Goal: Information Seeking & Learning: Find specific fact

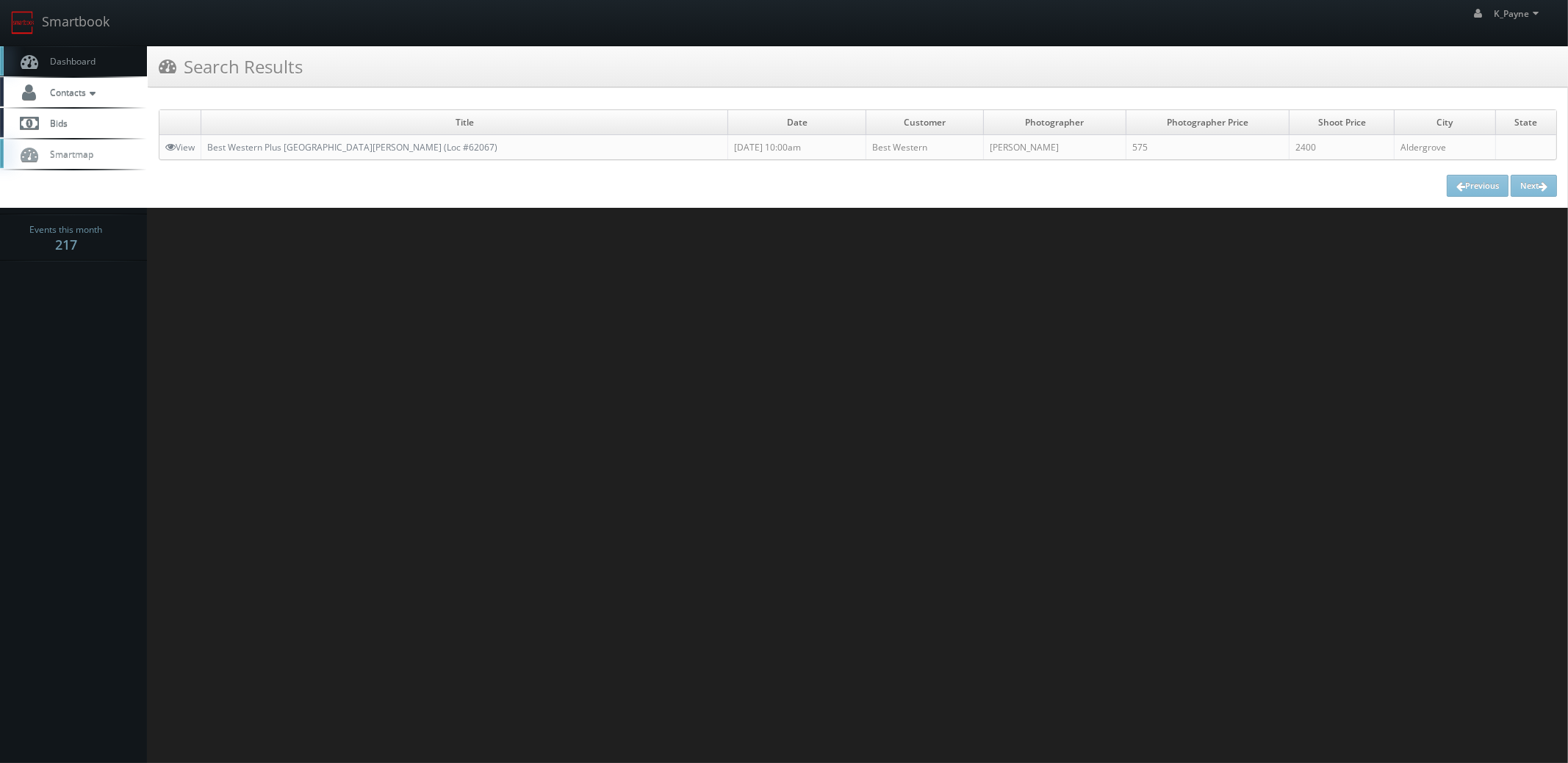
click at [85, 57] on span "Dashboard" at bounding box center [68, 61] width 53 height 12
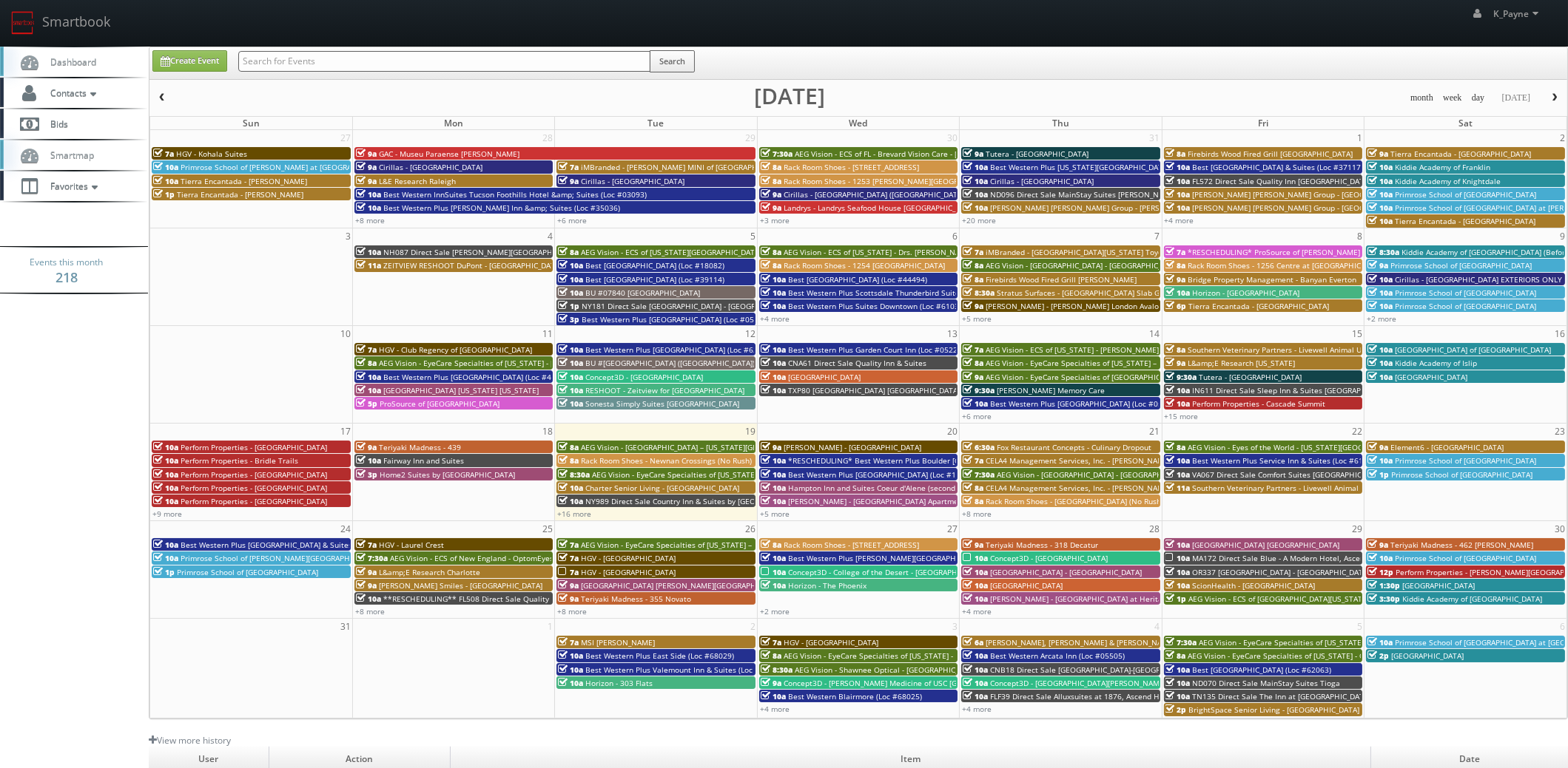
click at [318, 57] on input "text" at bounding box center [444, 61] width 412 height 20
paste input "clarismar.camacho@pyramidglobal.com"
type input "clarismar.camacho@pyramidglobal.com"
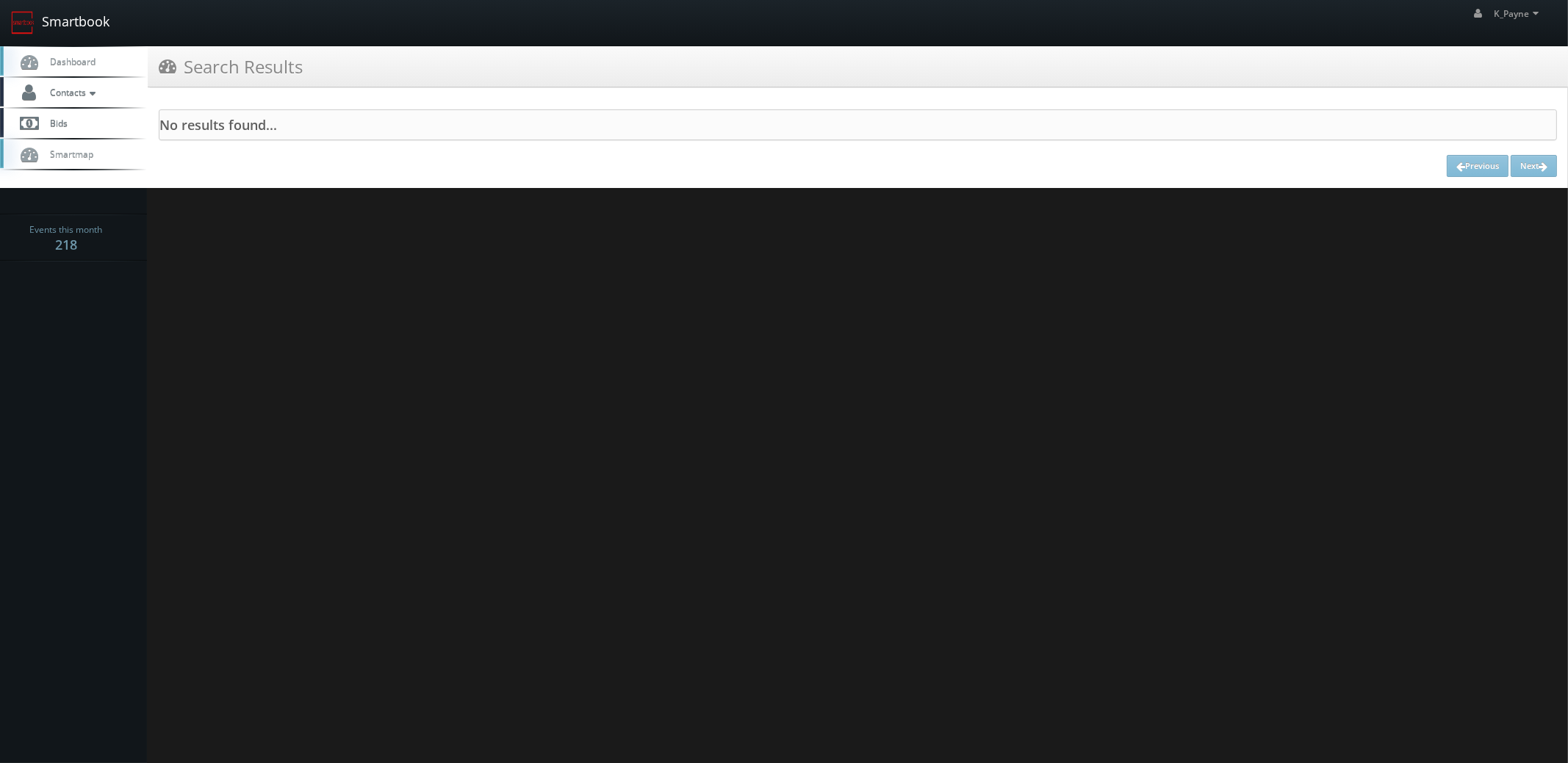
click at [77, 24] on link "Smartbook" at bounding box center [60, 23] width 120 height 46
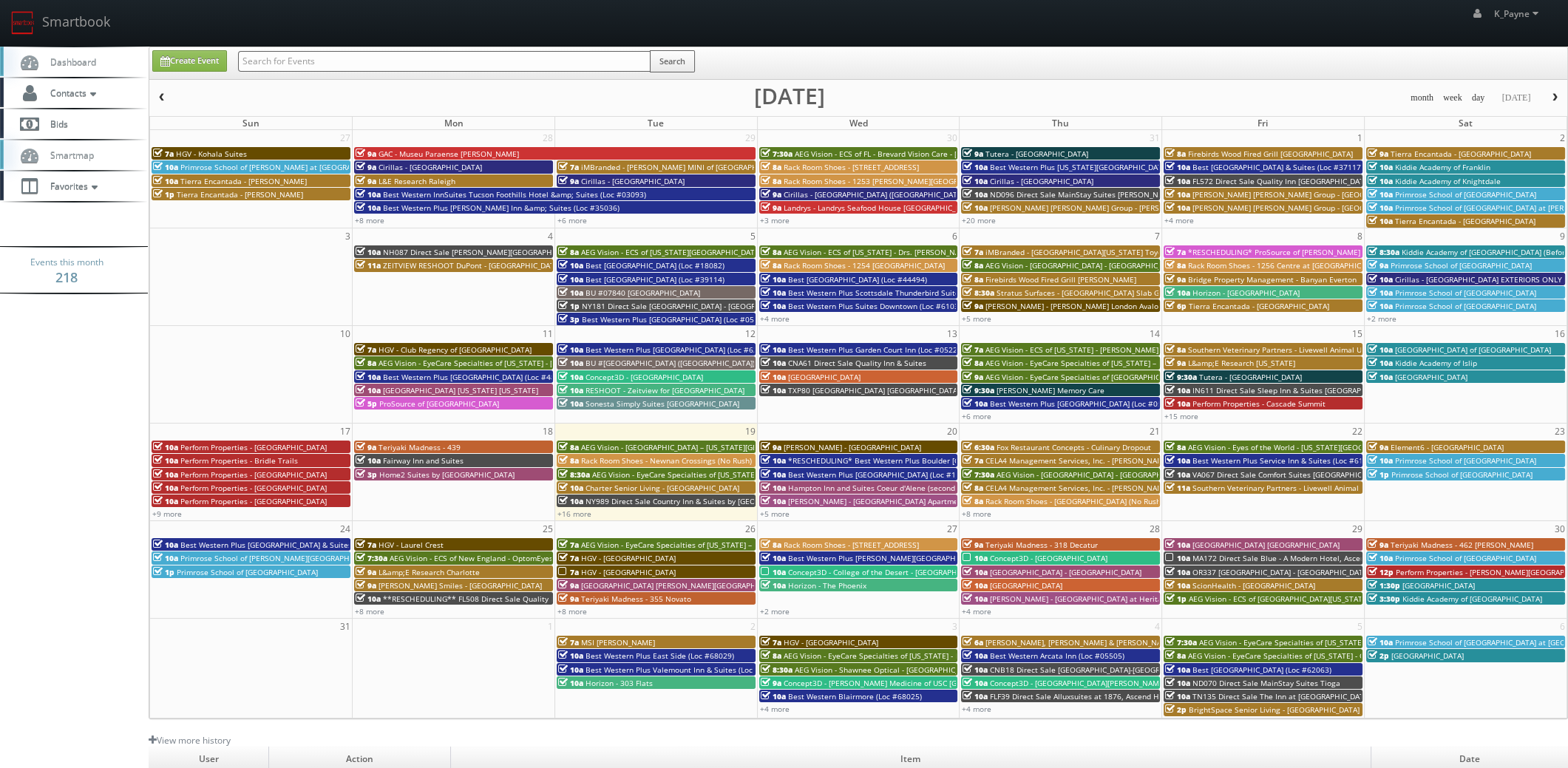
click at [296, 62] on input "text" at bounding box center [445, 61] width 413 height 20
type input "cna59"
